Goal: Task Accomplishment & Management: Use online tool/utility

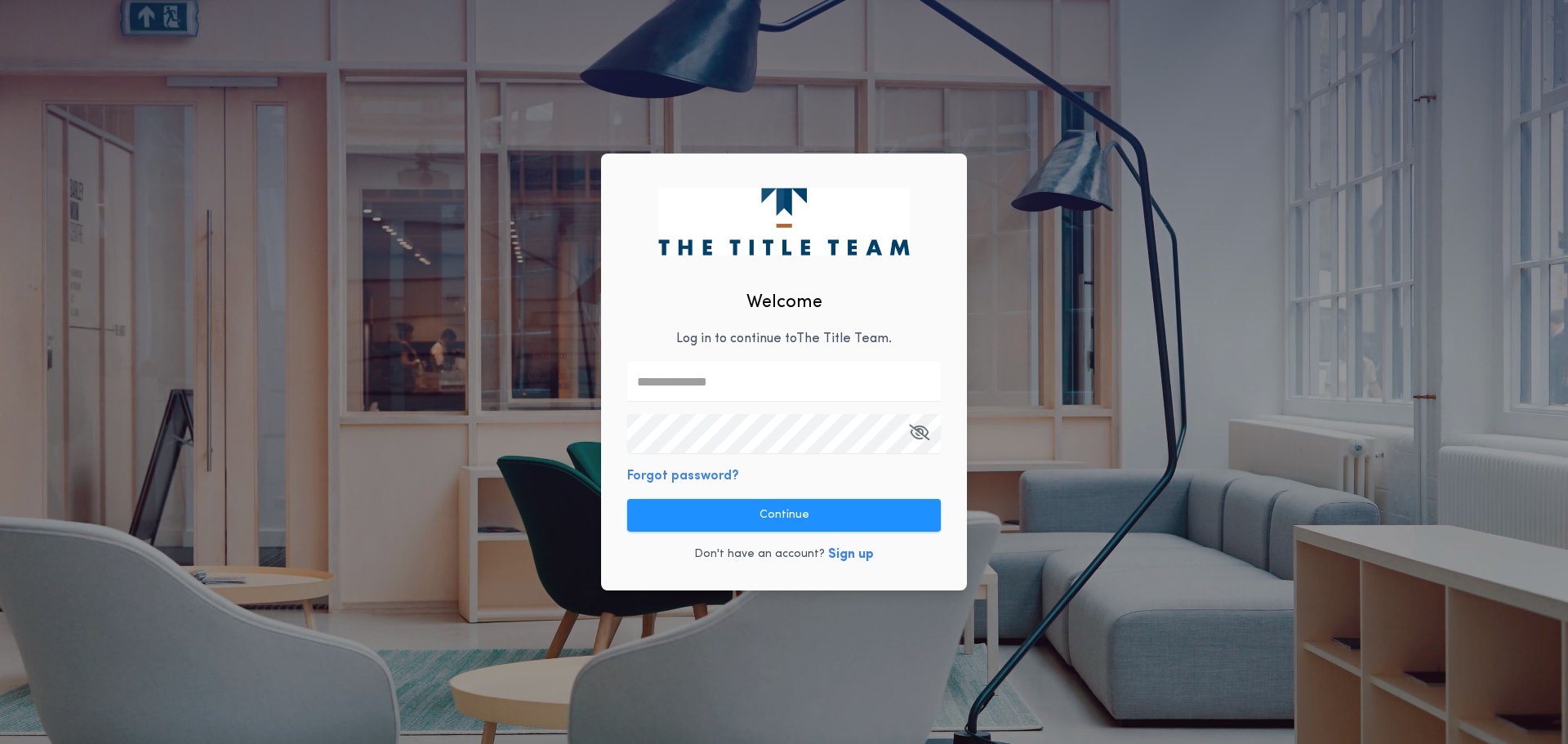
type input "**********"
click at [740, 487] on div "**********" at bounding box center [784, 373] width 366 height 438
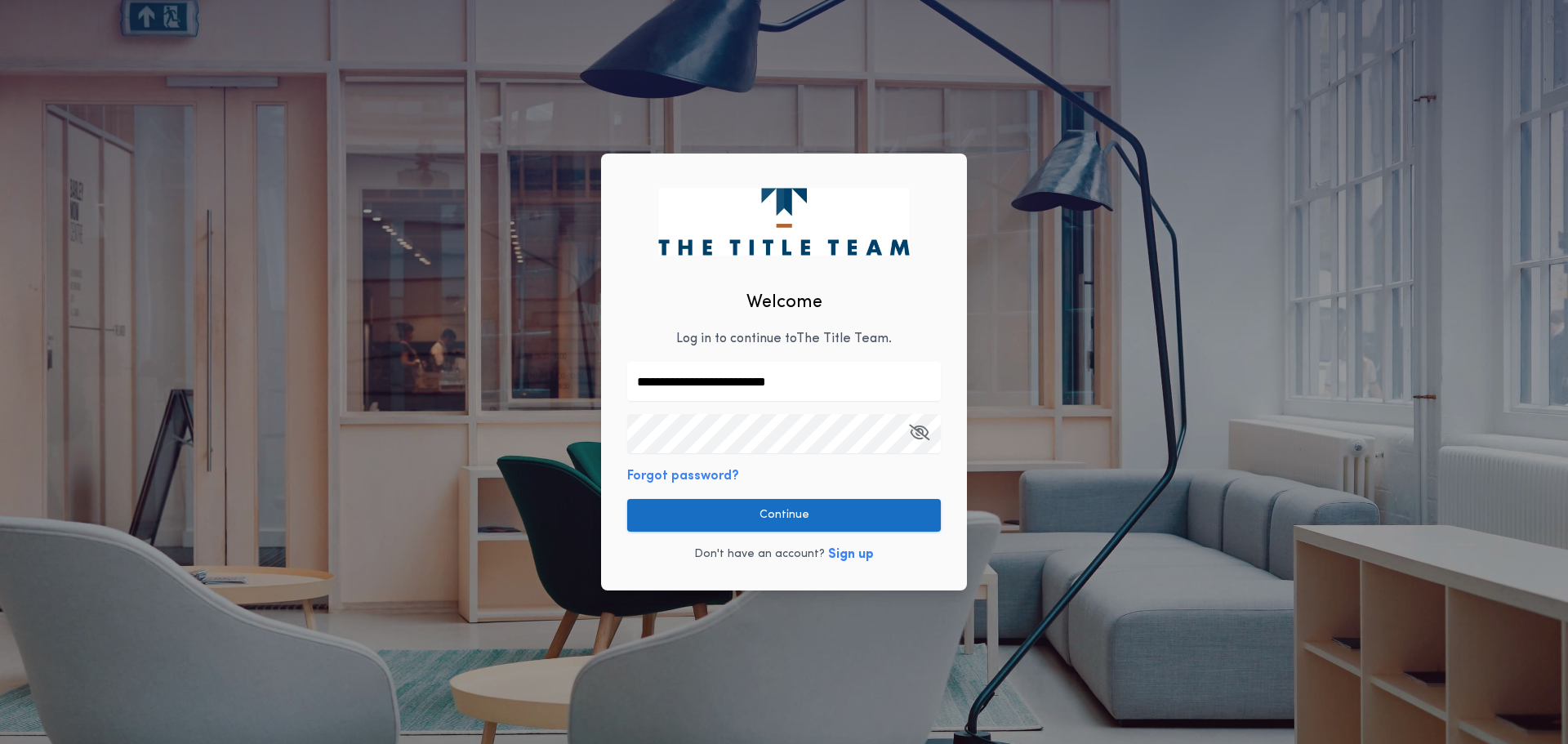
click at [742, 527] on button "Continue" at bounding box center [784, 516] width 313 height 32
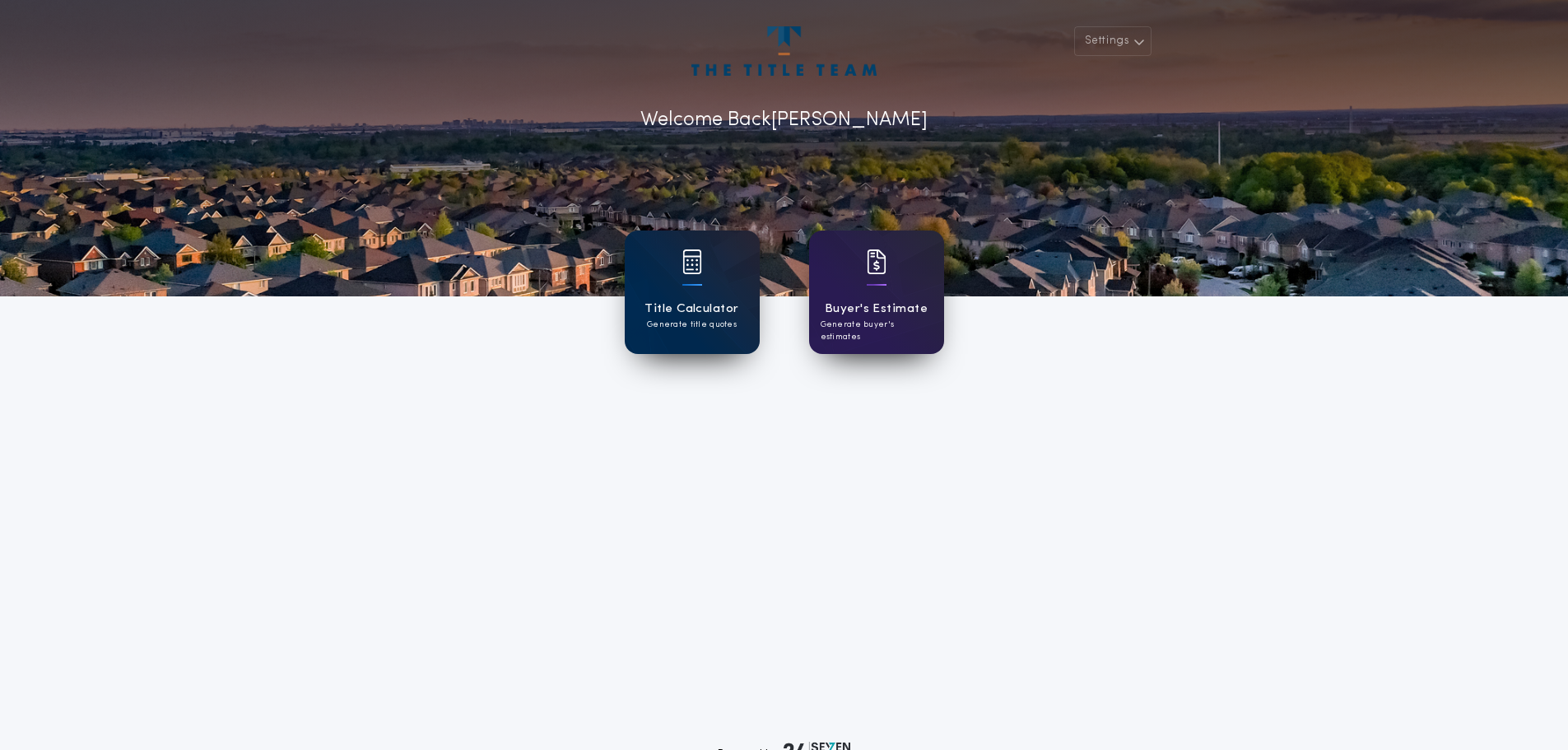
click at [677, 279] on div "Title Calculator Generate title quotes" at bounding box center [692, 292] width 135 height 123
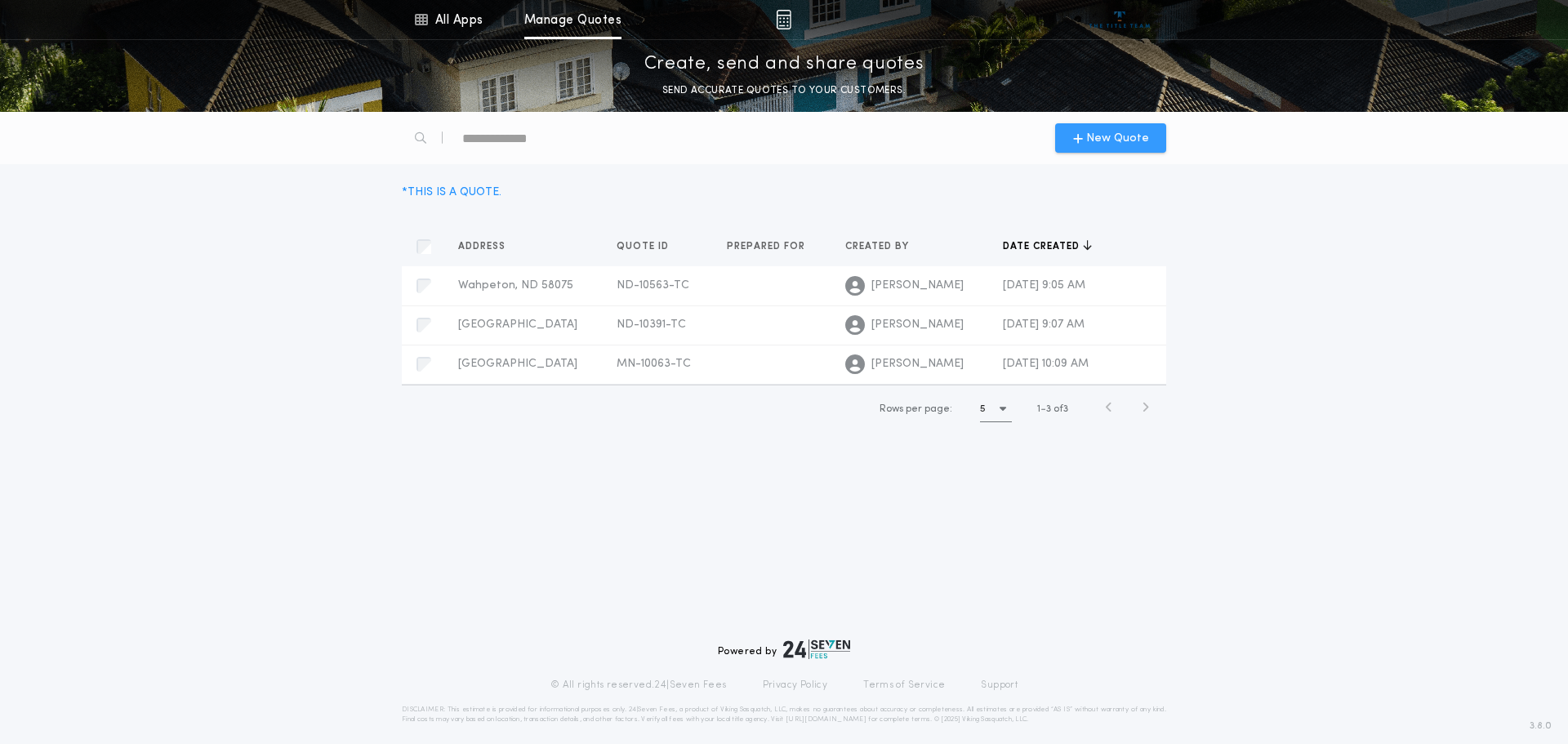
click at [1107, 131] on span "New Quote" at bounding box center [1117, 138] width 63 height 17
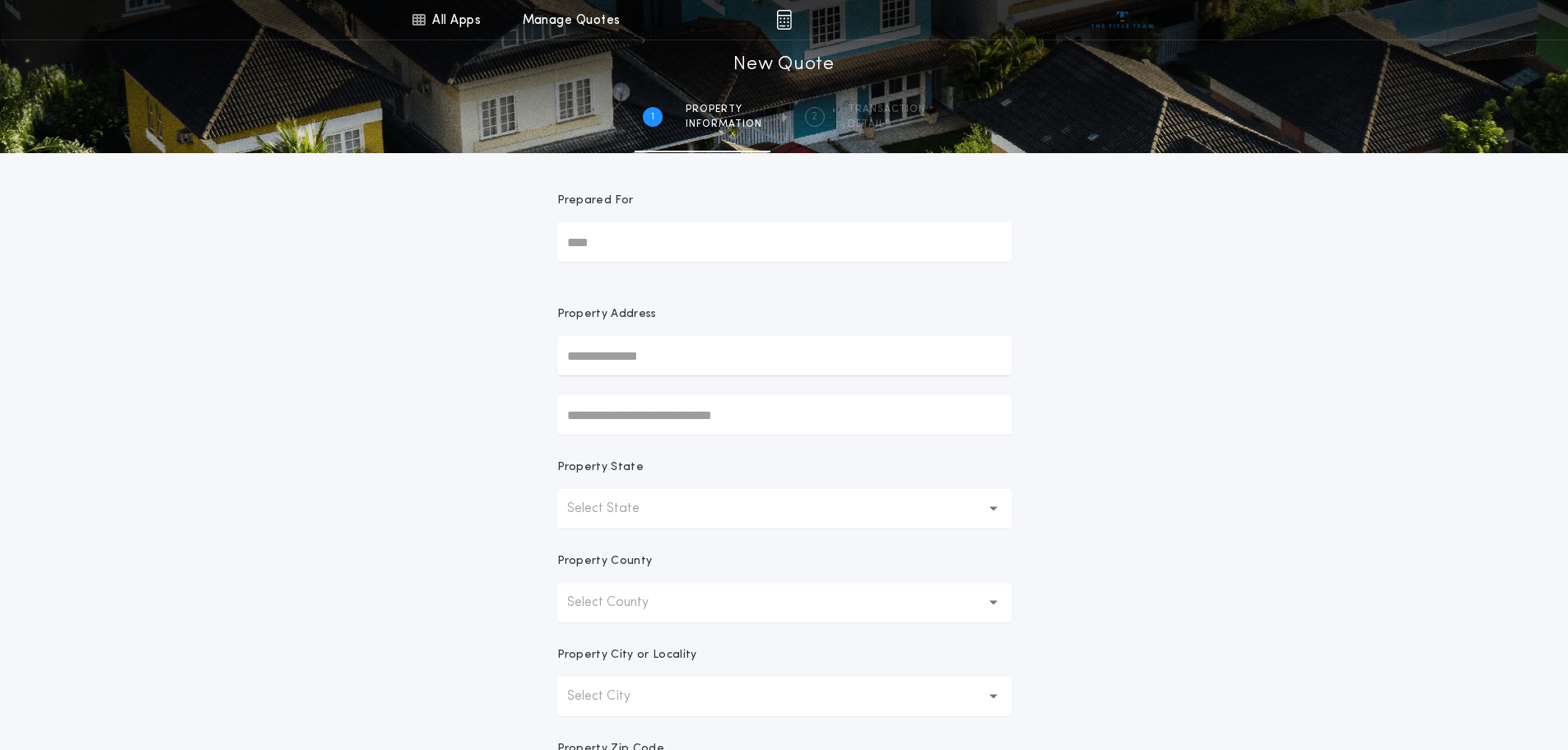
click at [766, 521] on button "Select State" at bounding box center [784, 509] width 454 height 39
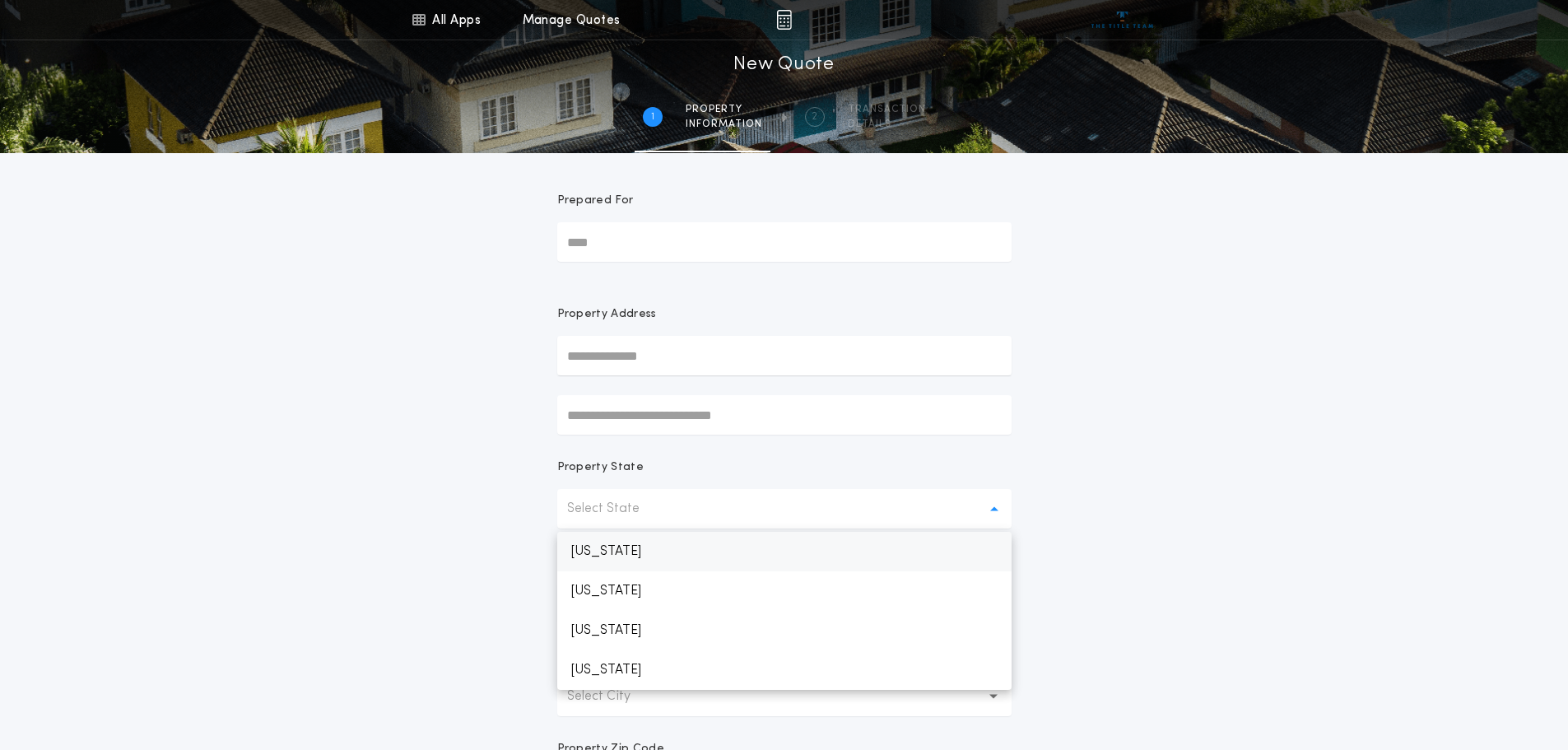
click at [730, 553] on p "[US_STATE]" at bounding box center [784, 551] width 454 height 39
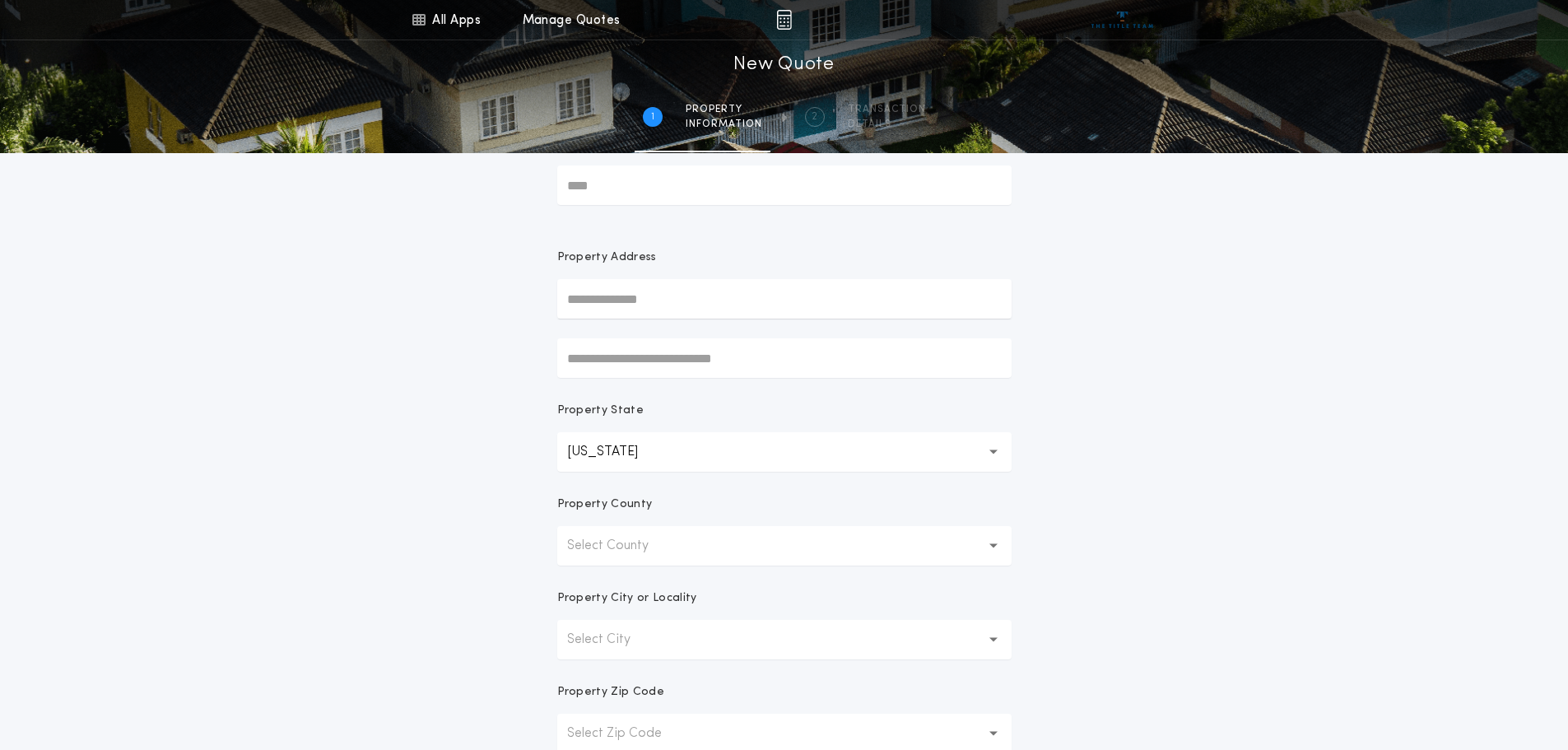
scroll to position [164, 0]
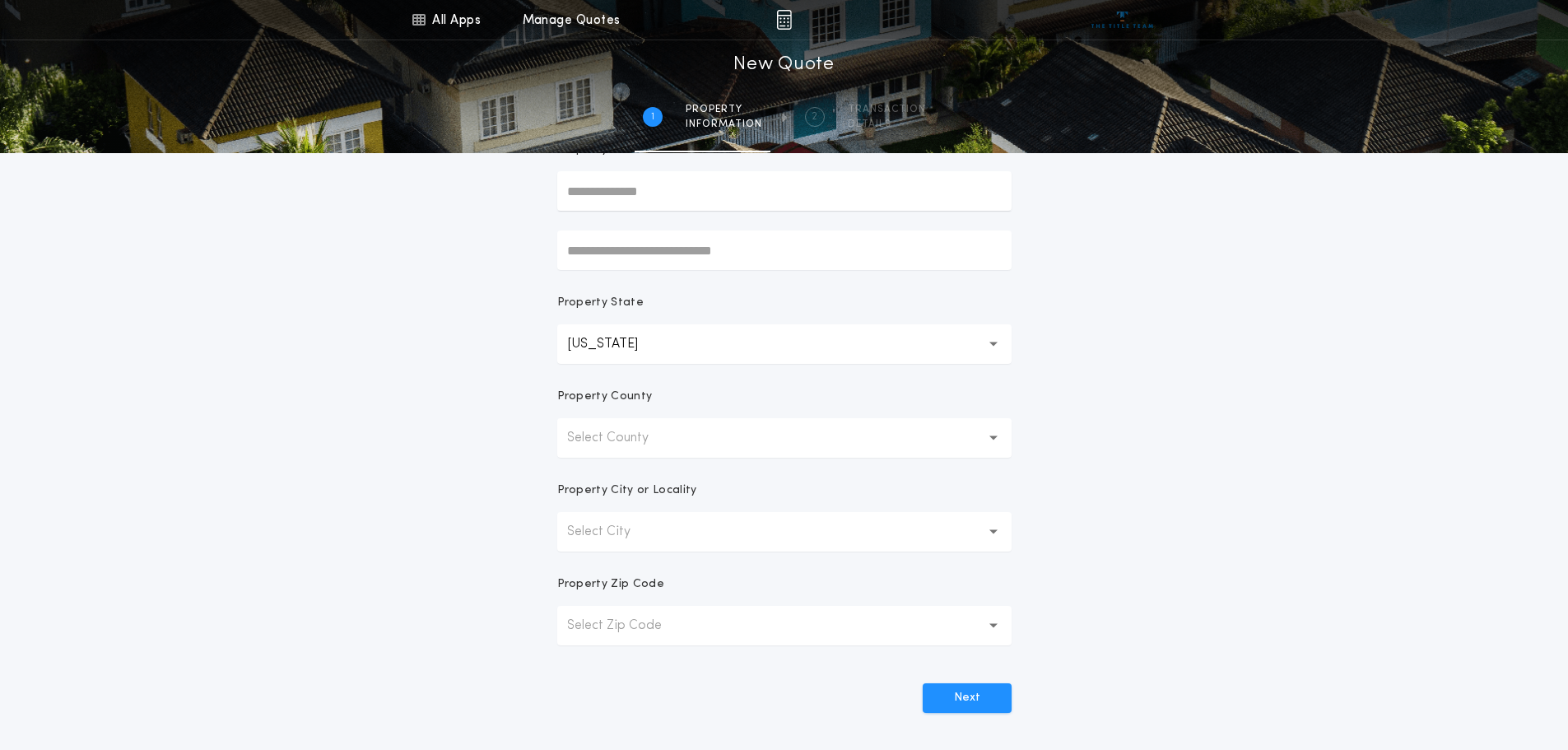
click at [657, 436] on p "Select County" at bounding box center [621, 438] width 108 height 20
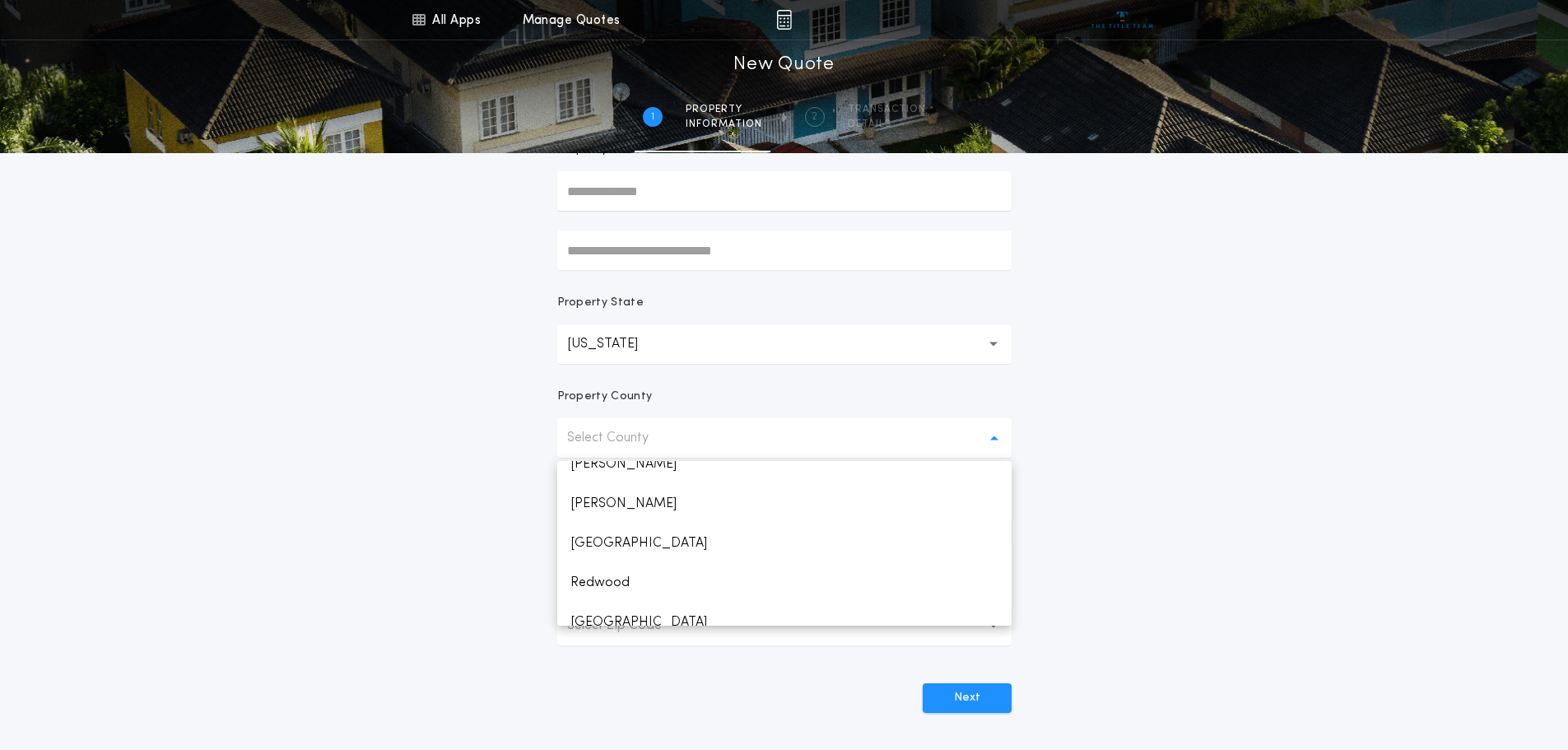
scroll to position [2306, 0]
click at [623, 504] on p "Polk" at bounding box center [784, 507] width 454 height 39
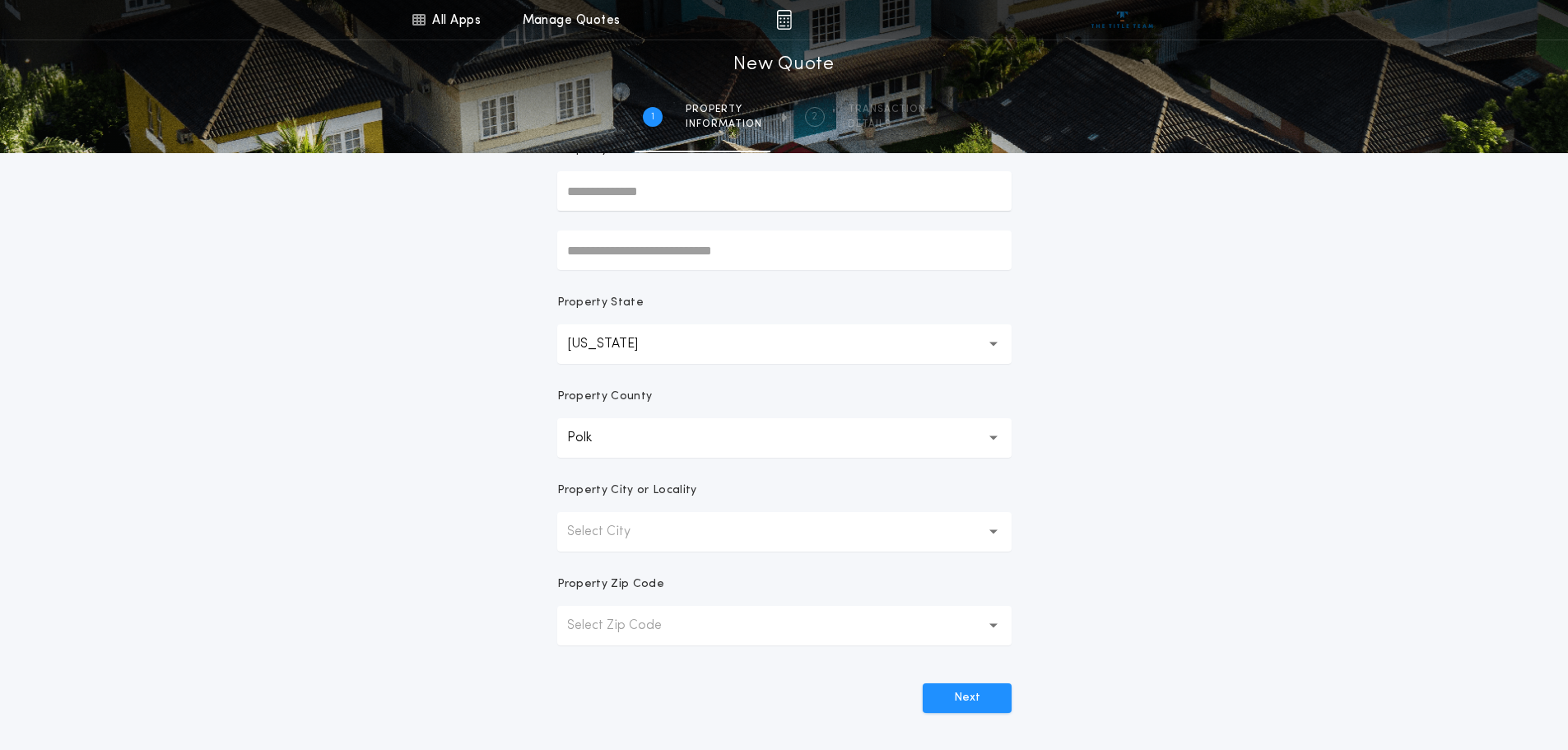
click at [629, 531] on p "Select City" at bounding box center [612, 532] width 90 height 20
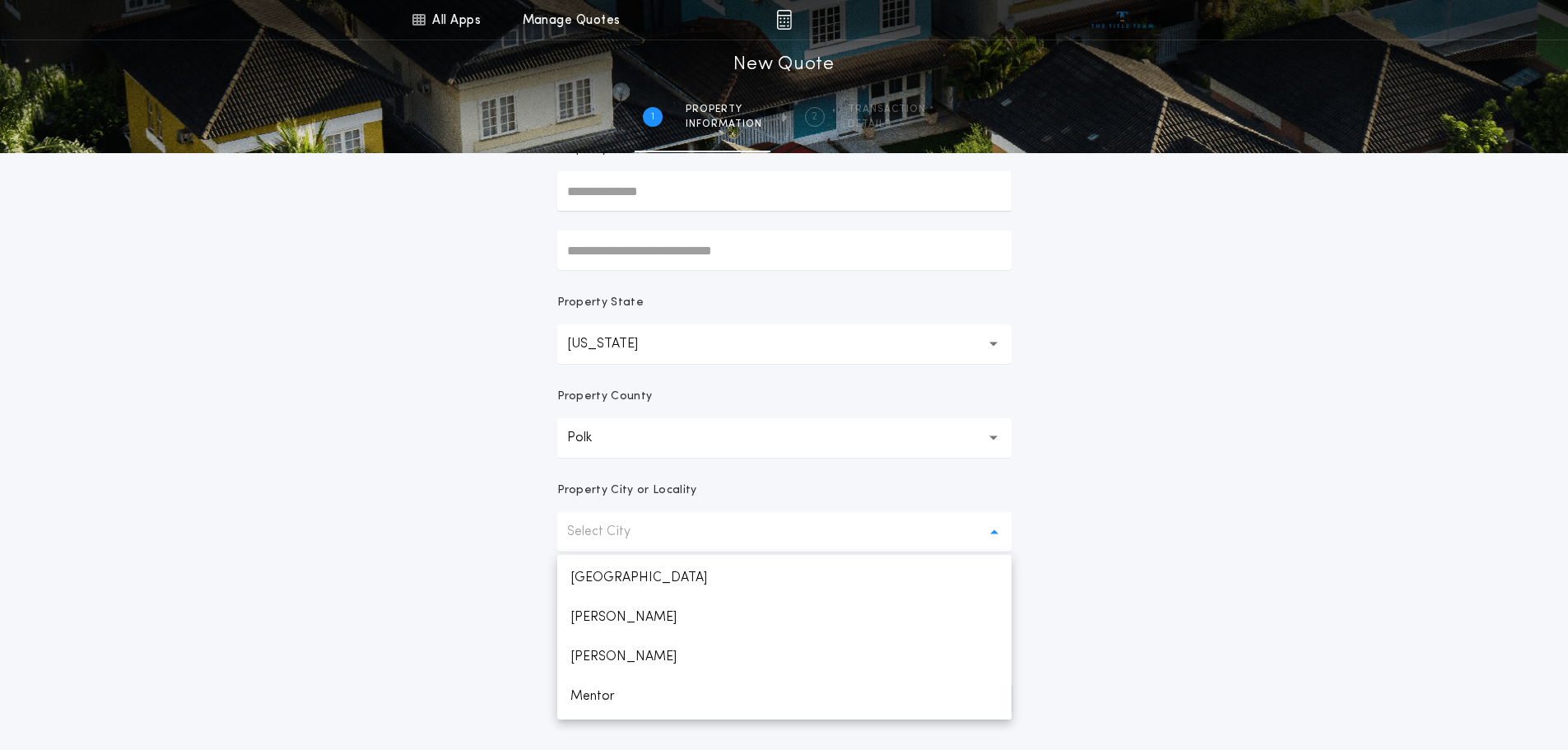
scroll to position [1070, 0]
click at [592, 688] on p "Mentor" at bounding box center [784, 690] width 454 height 39
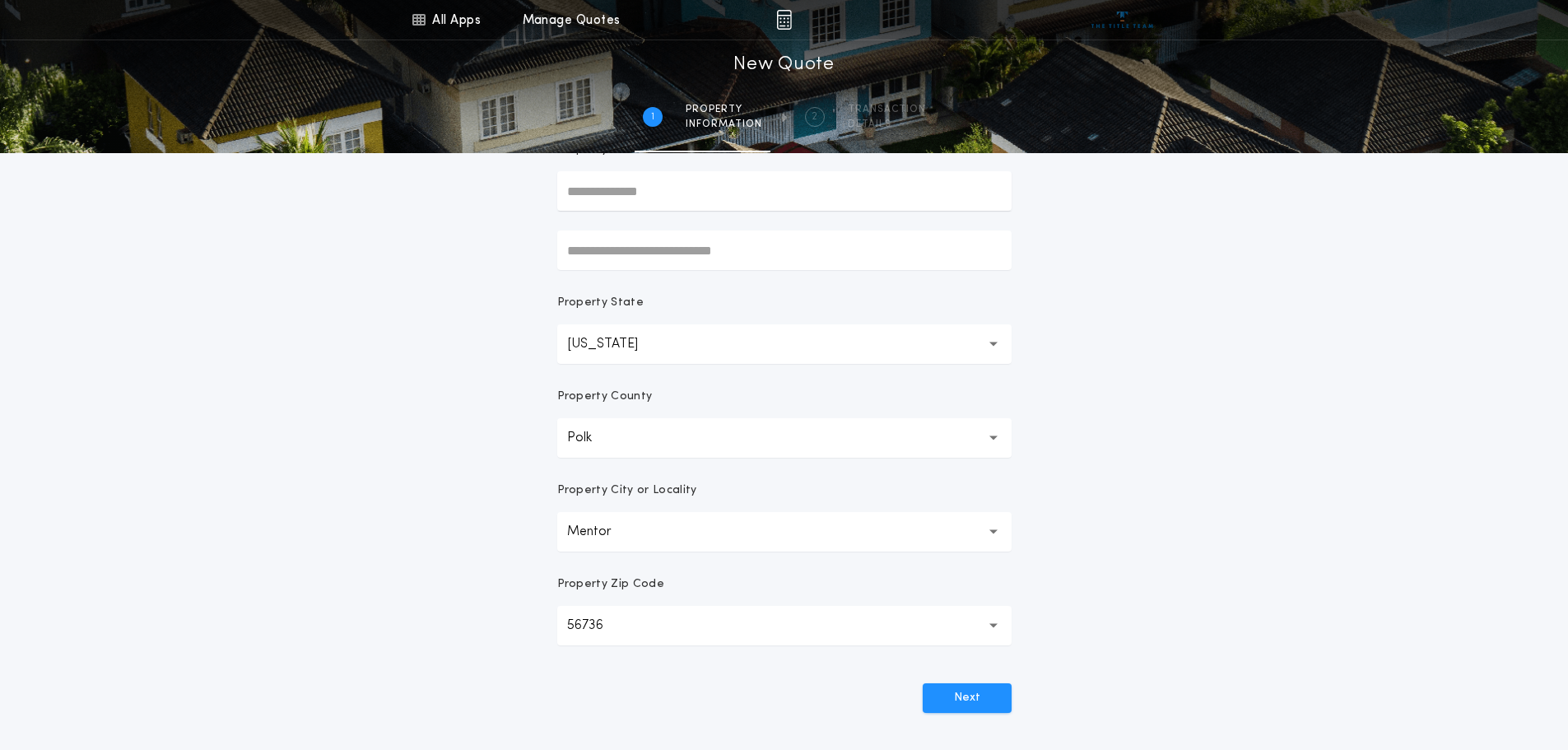
click at [485, 614] on div "All Apps Title Calculator Buyer's Estimate Menu All Apps Manage Quotes 1 /2 New…" at bounding box center [784, 306] width 1568 height 941
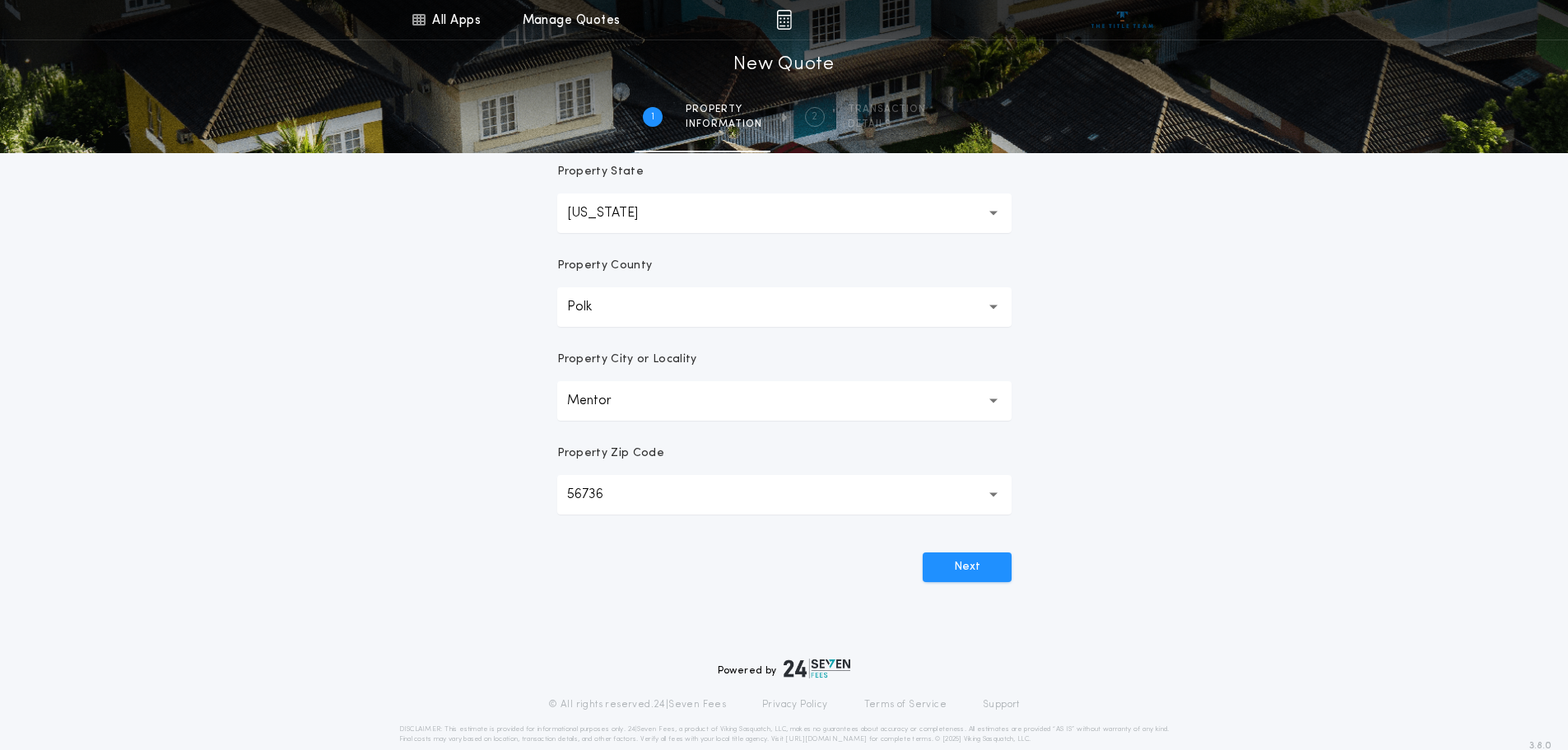
scroll to position [323, 0]
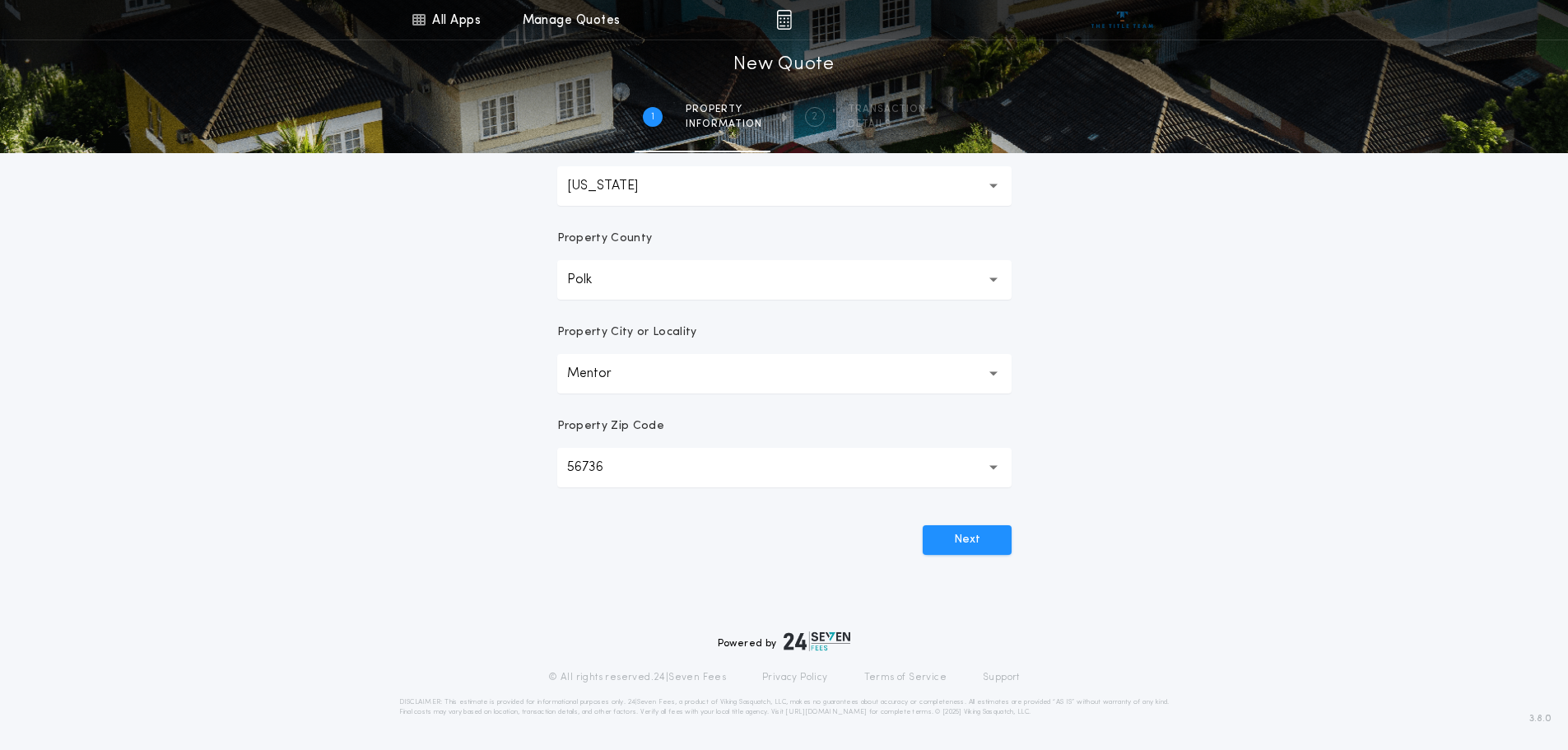
click at [944, 558] on div "Prepared For Property Address Property State [US_STATE] ** Property County Polk…" at bounding box center [784, 224] width 494 height 788
click at [945, 552] on button "Next" at bounding box center [967, 540] width 89 height 30
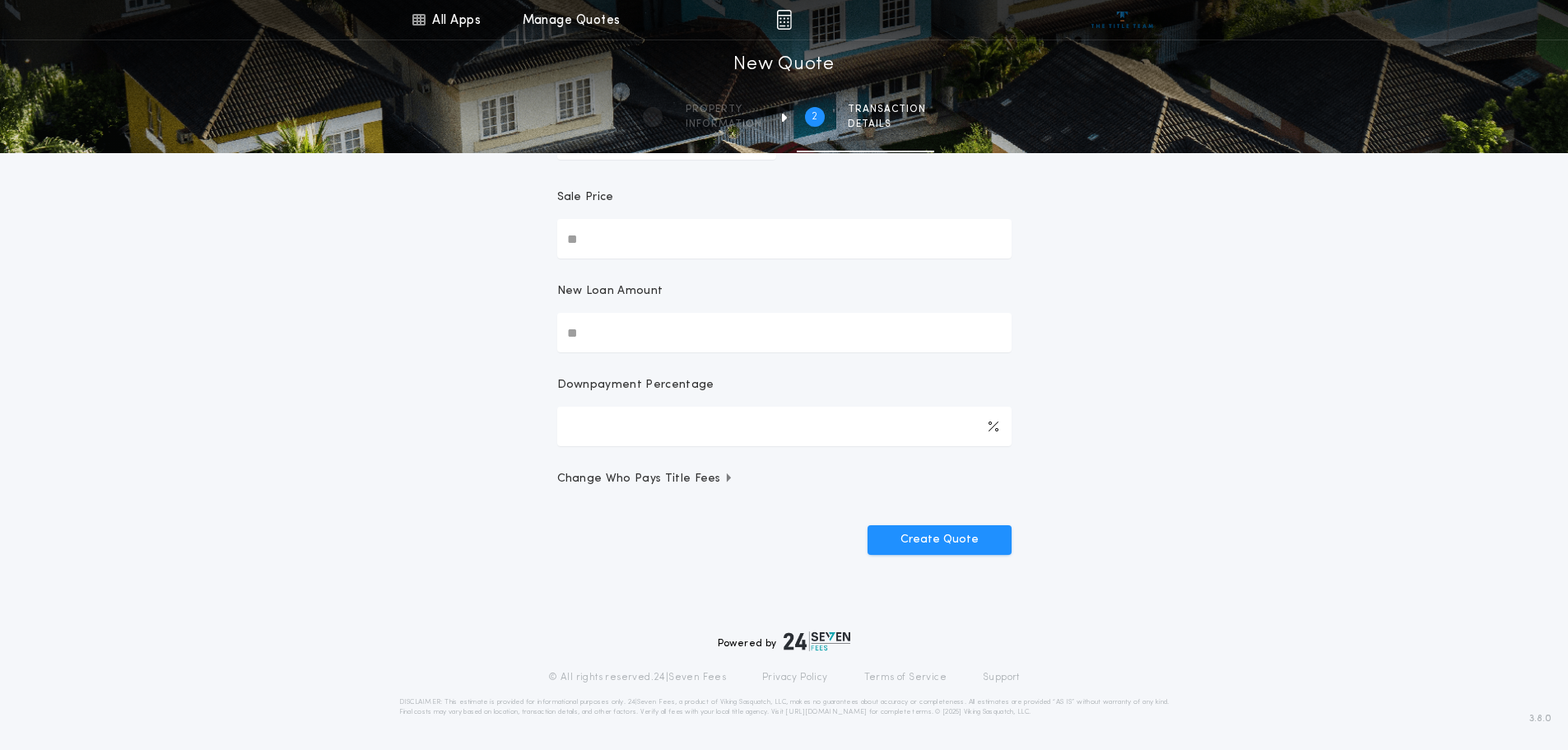
scroll to position [0, 0]
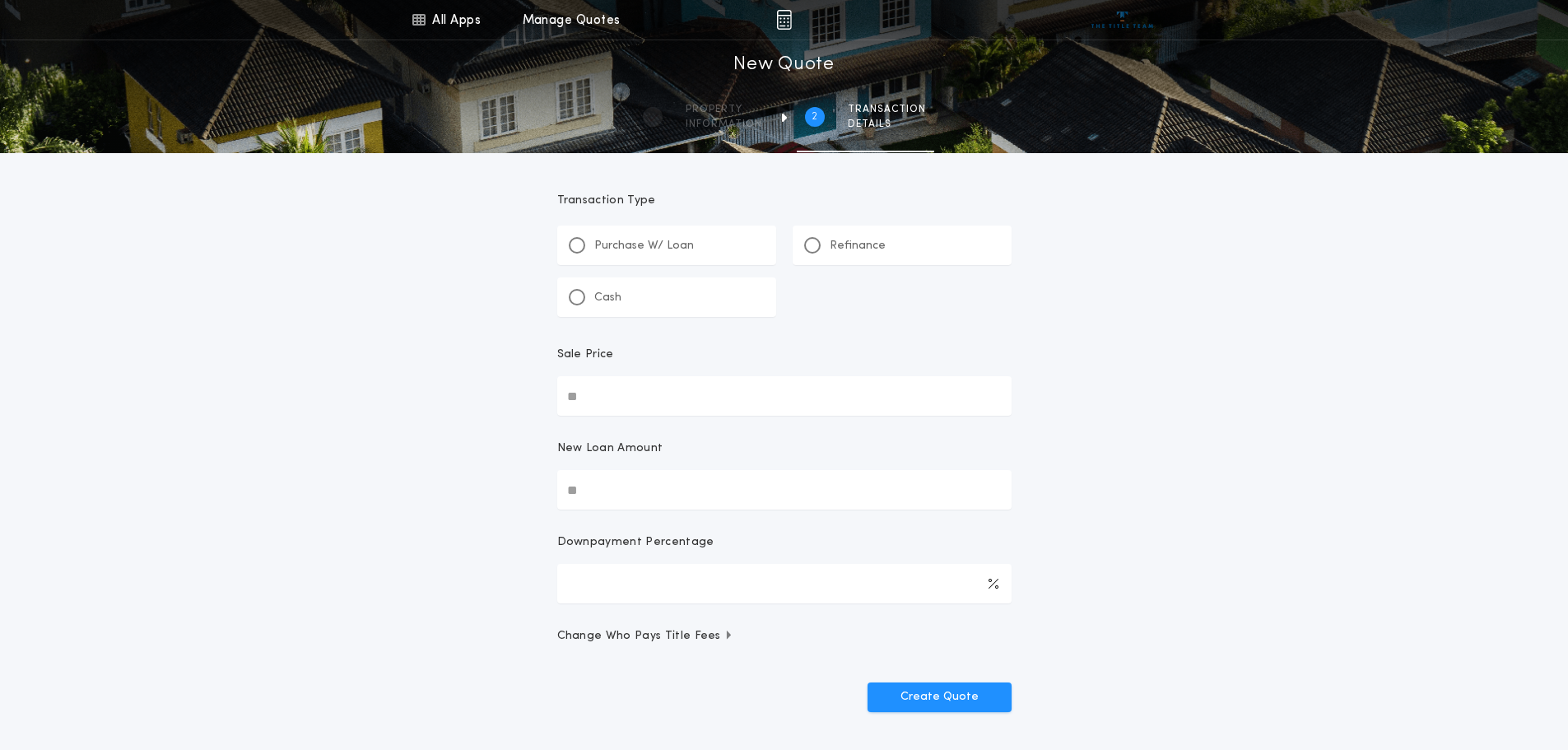
click at [814, 255] on div "Refinance" at bounding box center [902, 246] width 219 height 39
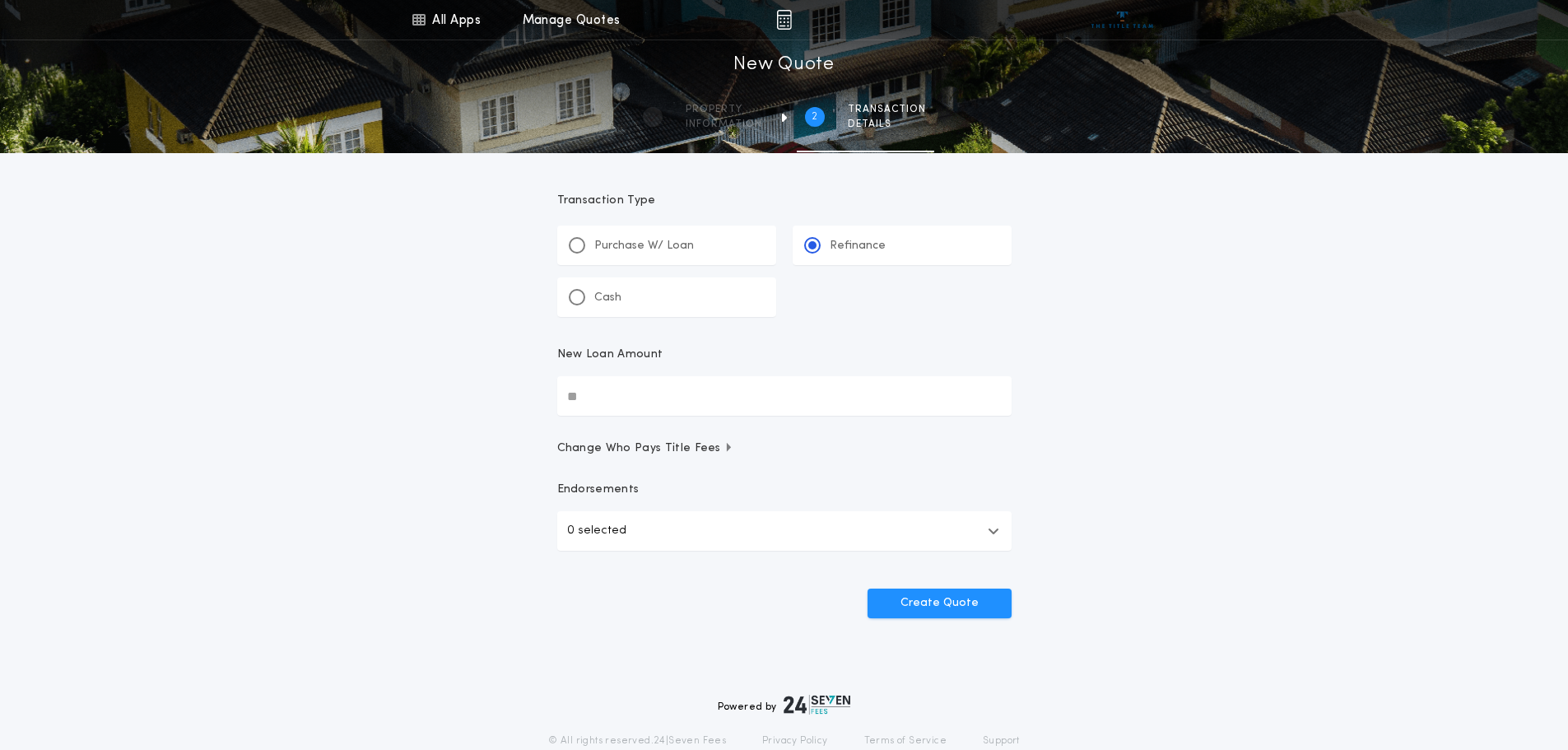
click at [679, 414] on input "New Loan Amount" at bounding box center [784, 396] width 454 height 39
type input "********"
click at [959, 610] on button "Create Quote" at bounding box center [940, 604] width 144 height 30
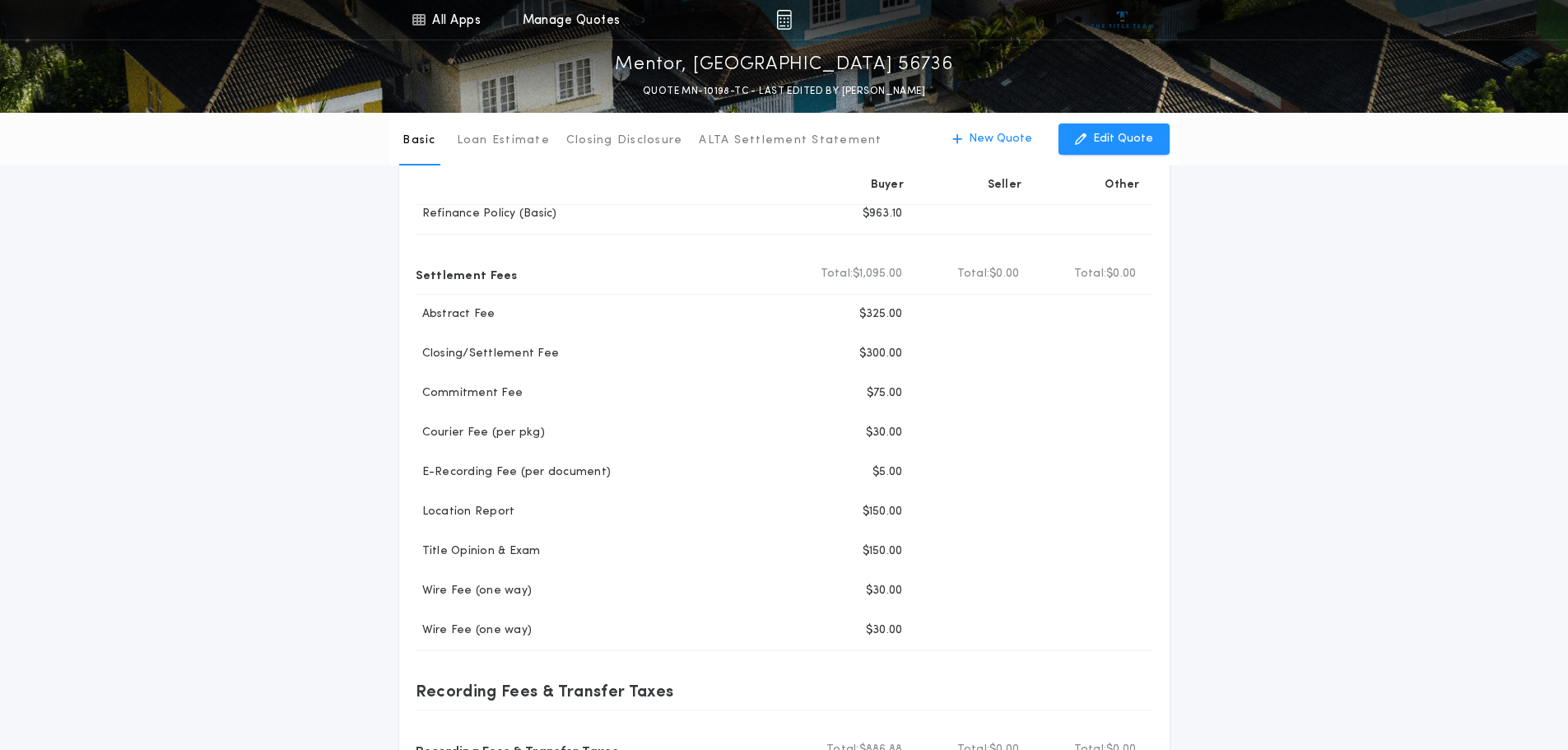
scroll to position [164, 0]
